Goal: Information Seeking & Learning: Learn about a topic

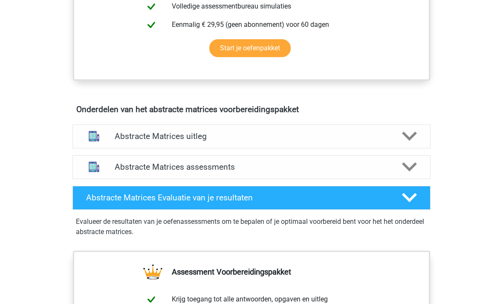
click at [381, 144] on div "Abstracte Matrices uitleg" at bounding box center [251, 137] width 358 height 24
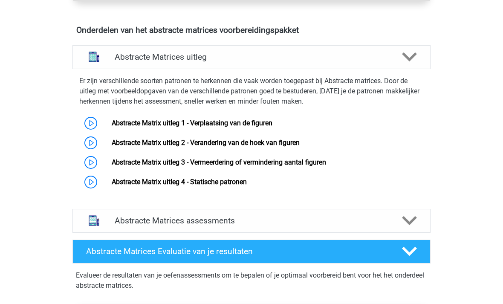
scroll to position [506, 0]
click at [212, 124] on link "Abstracte Matrix uitleg 1 - Verplaatsing van de figuren" at bounding box center [192, 123] width 161 height 8
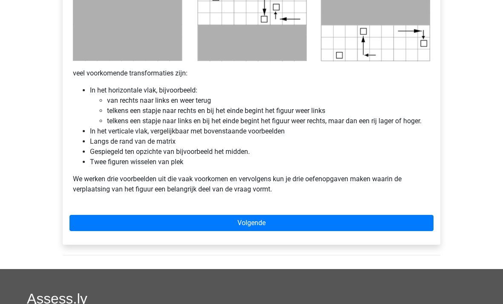
scroll to position [492, 0]
click at [271, 224] on link "Volgende" at bounding box center [251, 223] width 364 height 16
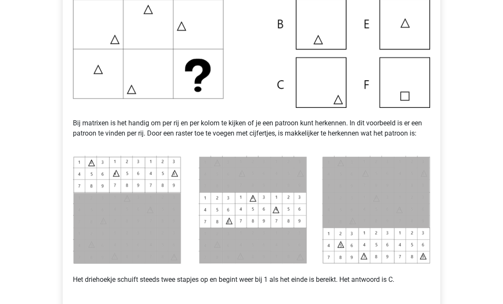
scroll to position [303, 0]
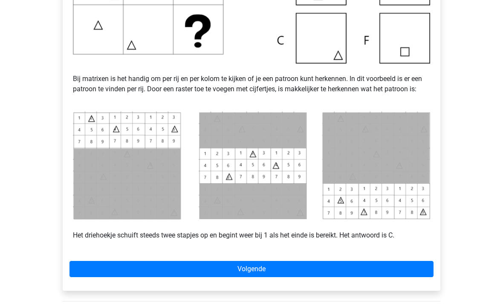
click at [269, 266] on link "Volgende" at bounding box center [251, 269] width 364 height 16
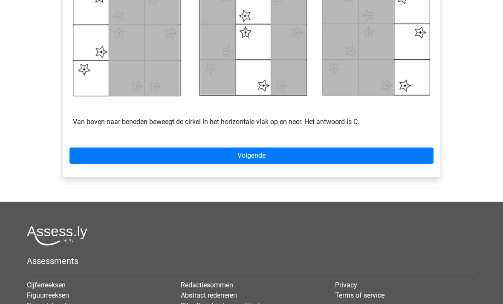
scroll to position [427, 0]
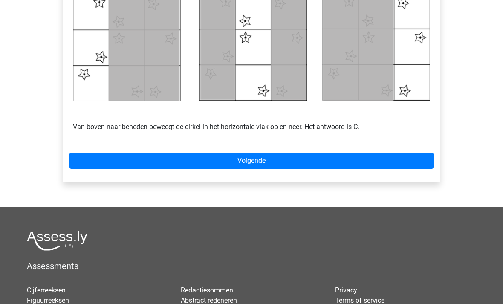
click at [303, 159] on link "Volgende" at bounding box center [251, 161] width 364 height 16
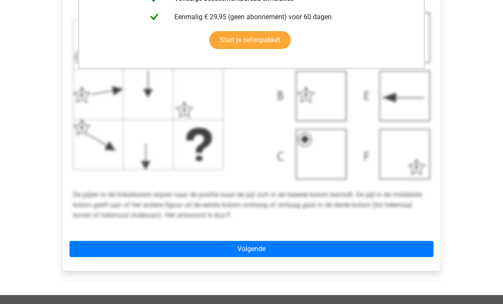
scroll to position [293, 0]
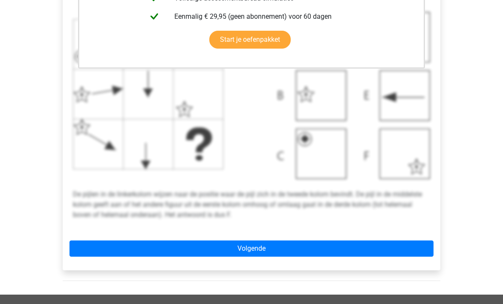
click at [277, 256] on link "Volgende" at bounding box center [251, 249] width 364 height 16
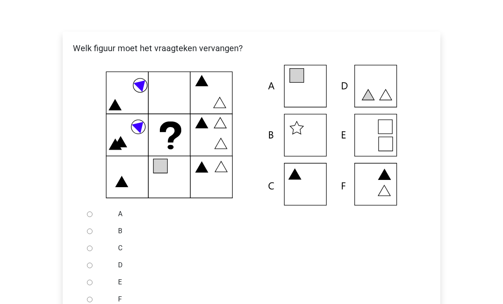
scroll to position [136, 0]
click at [95, 297] on div at bounding box center [98, 299] width 28 height 17
click at [89, 299] on input "F" at bounding box center [90, 300] width 6 height 6
radio input "true"
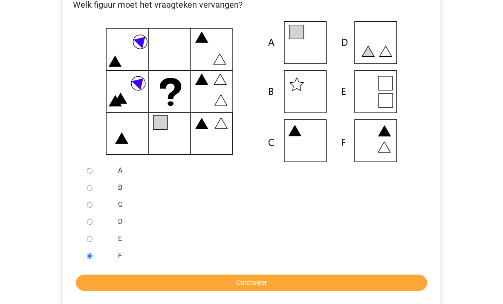
scroll to position [179, 0]
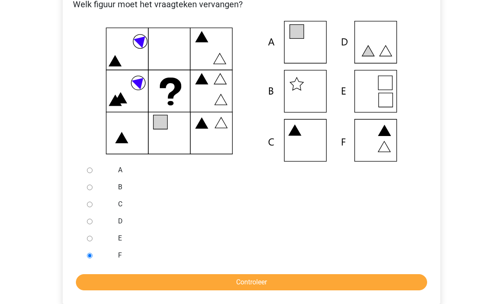
click at [259, 276] on input "Controleer" at bounding box center [251, 282] width 351 height 16
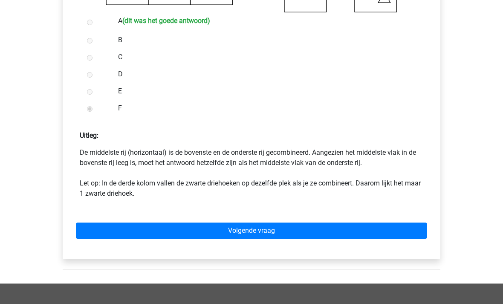
scroll to position [329, 0]
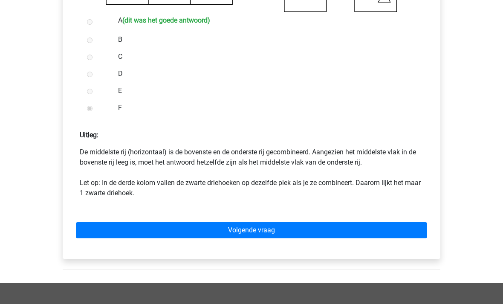
click at [268, 227] on link "Volgende vraag" at bounding box center [251, 230] width 351 height 16
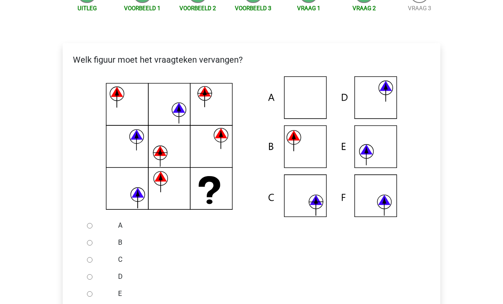
scroll to position [124, 0]
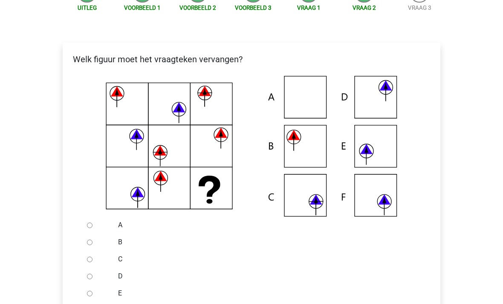
click at [88, 244] on input "B" at bounding box center [90, 243] width 6 height 6
radio input "true"
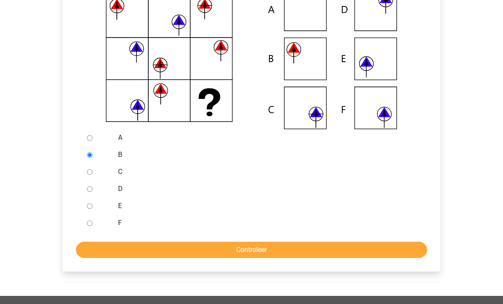
click at [275, 246] on input "Controleer" at bounding box center [251, 250] width 351 height 16
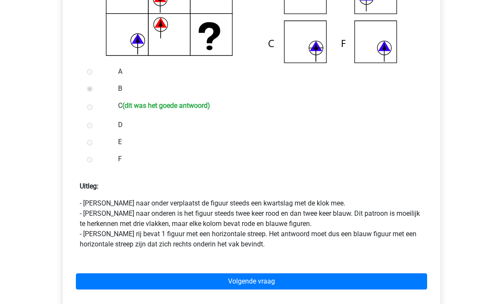
scroll to position [278, 0]
click at [280, 278] on link "Volgende vraag" at bounding box center [251, 281] width 351 height 16
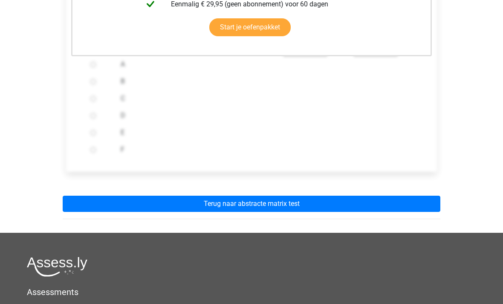
scroll to position [288, 0]
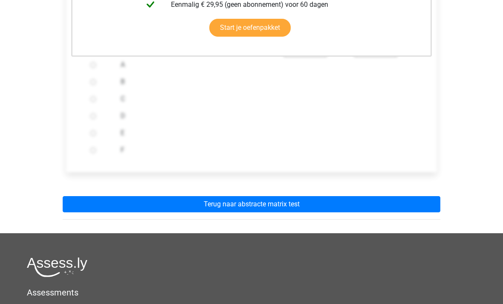
click at [301, 205] on link "Terug naar abstracte matrix test" at bounding box center [252, 204] width 378 height 16
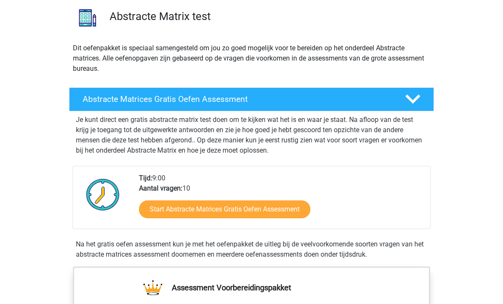
scroll to position [61, 0]
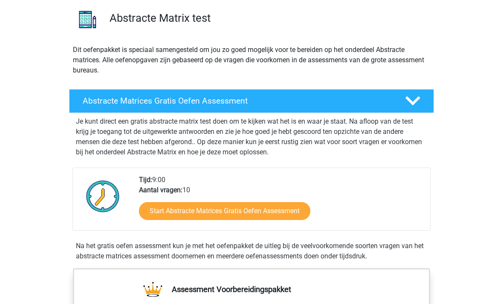
click at [267, 211] on link "Start Abstracte Matrices Gratis Oefen Assessment" at bounding box center [224, 211] width 171 height 18
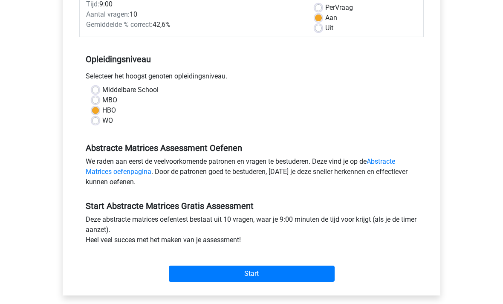
scroll to position [128, 0]
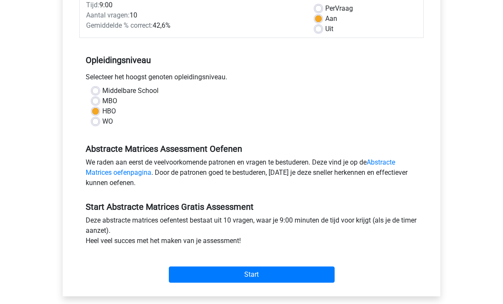
click at [267, 276] on input "Start" at bounding box center [252, 274] width 166 height 16
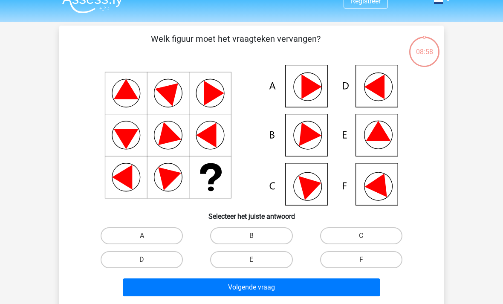
scroll to position [14, 0]
click at [352, 261] on label "F" at bounding box center [361, 259] width 82 height 17
click at [361, 261] on input "F" at bounding box center [364, 263] width 6 height 6
radio input "true"
click at [287, 286] on button "Volgende vraag" at bounding box center [252, 287] width 258 height 18
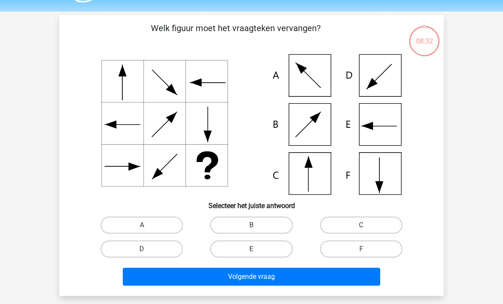
scroll to position [39, 0]
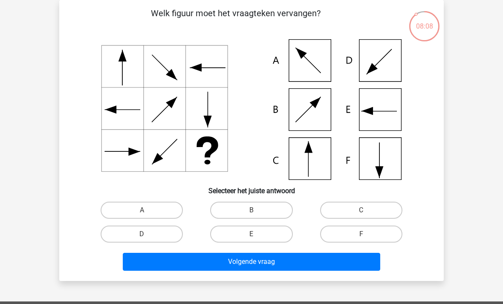
click at [349, 210] on label "C" at bounding box center [361, 210] width 82 height 17
click at [361, 210] on input "C" at bounding box center [364, 213] width 6 height 6
radio input "true"
click at [261, 265] on button "Volgende vraag" at bounding box center [252, 262] width 258 height 18
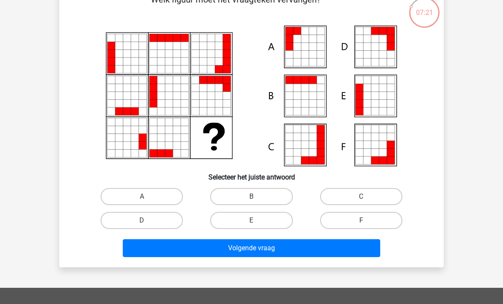
scroll to position [52, 0]
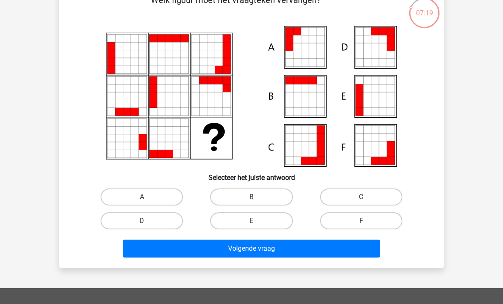
click at [250, 219] on label "E" at bounding box center [251, 220] width 82 height 17
click at [251, 221] on input "E" at bounding box center [254, 224] width 6 height 6
radio input "true"
click at [276, 249] on button "Volgende vraag" at bounding box center [252, 249] width 258 height 18
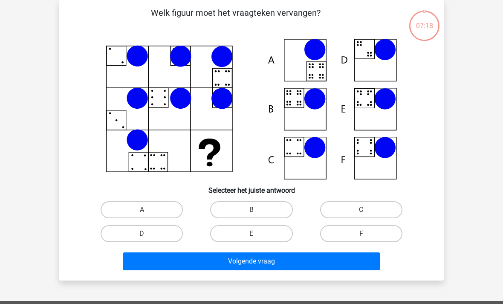
scroll to position [39, 0]
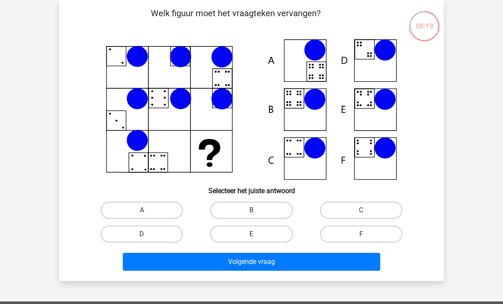
click at [359, 204] on label "C" at bounding box center [361, 210] width 82 height 17
click at [361, 210] on input "C" at bounding box center [364, 213] width 6 height 6
radio input "true"
click at [255, 263] on button "Volgende vraag" at bounding box center [252, 262] width 258 height 18
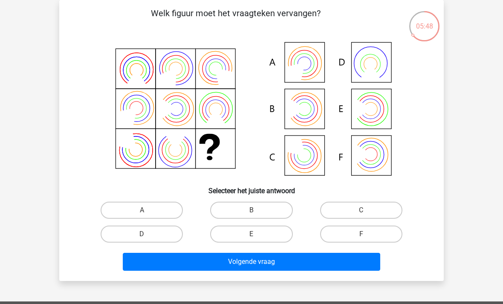
click at [151, 232] on label "D" at bounding box center [142, 233] width 82 height 17
click at [147, 234] on input "D" at bounding box center [145, 237] width 6 height 6
radio input "true"
click at [259, 256] on button "Volgende vraag" at bounding box center [252, 262] width 258 height 18
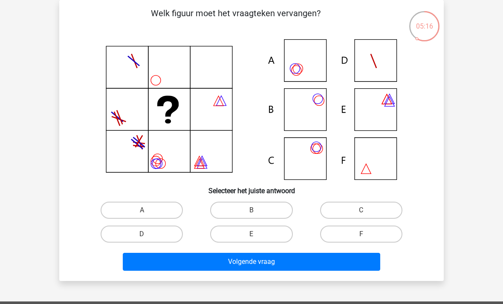
click at [349, 211] on label "C" at bounding box center [361, 210] width 82 height 17
click at [361, 211] on input "C" at bounding box center [364, 213] width 6 height 6
radio input "true"
click at [263, 260] on button "Volgende vraag" at bounding box center [252, 262] width 258 height 18
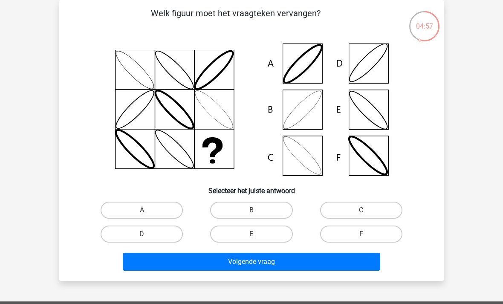
click at [257, 208] on label "B" at bounding box center [251, 210] width 82 height 17
click at [257, 210] on input "B" at bounding box center [254, 213] width 6 height 6
radio input "true"
click at [273, 259] on button "Volgende vraag" at bounding box center [252, 262] width 258 height 18
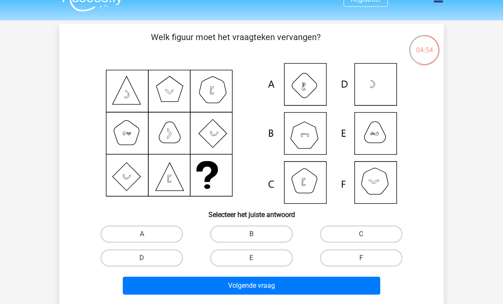
scroll to position [15, 0]
click at [268, 230] on label "B" at bounding box center [251, 233] width 82 height 17
click at [257, 234] on input "B" at bounding box center [254, 237] width 6 height 6
radio input "true"
click at [268, 283] on button "Volgende vraag" at bounding box center [252, 286] width 258 height 18
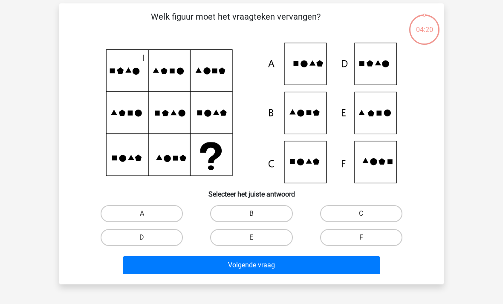
scroll to position [39, 0]
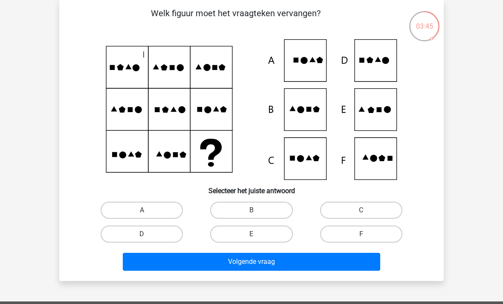
click at [153, 208] on label "A" at bounding box center [142, 210] width 82 height 17
click at [147, 210] on input "A" at bounding box center [145, 213] width 6 height 6
radio input "true"
click at [262, 268] on button "Volgende vraag" at bounding box center [252, 262] width 258 height 18
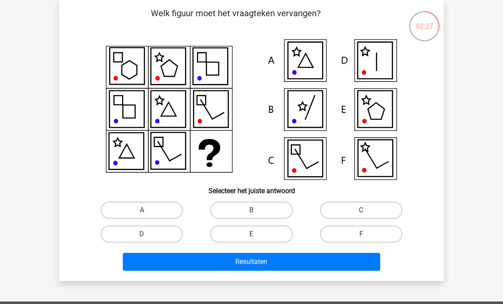
click at [276, 216] on label "B" at bounding box center [251, 210] width 82 height 17
click at [257, 216] on input "B" at bounding box center [254, 213] width 6 height 6
radio input "true"
click at [269, 266] on button "Resultaten" at bounding box center [252, 262] width 258 height 18
